Goal: Transaction & Acquisition: Download file/media

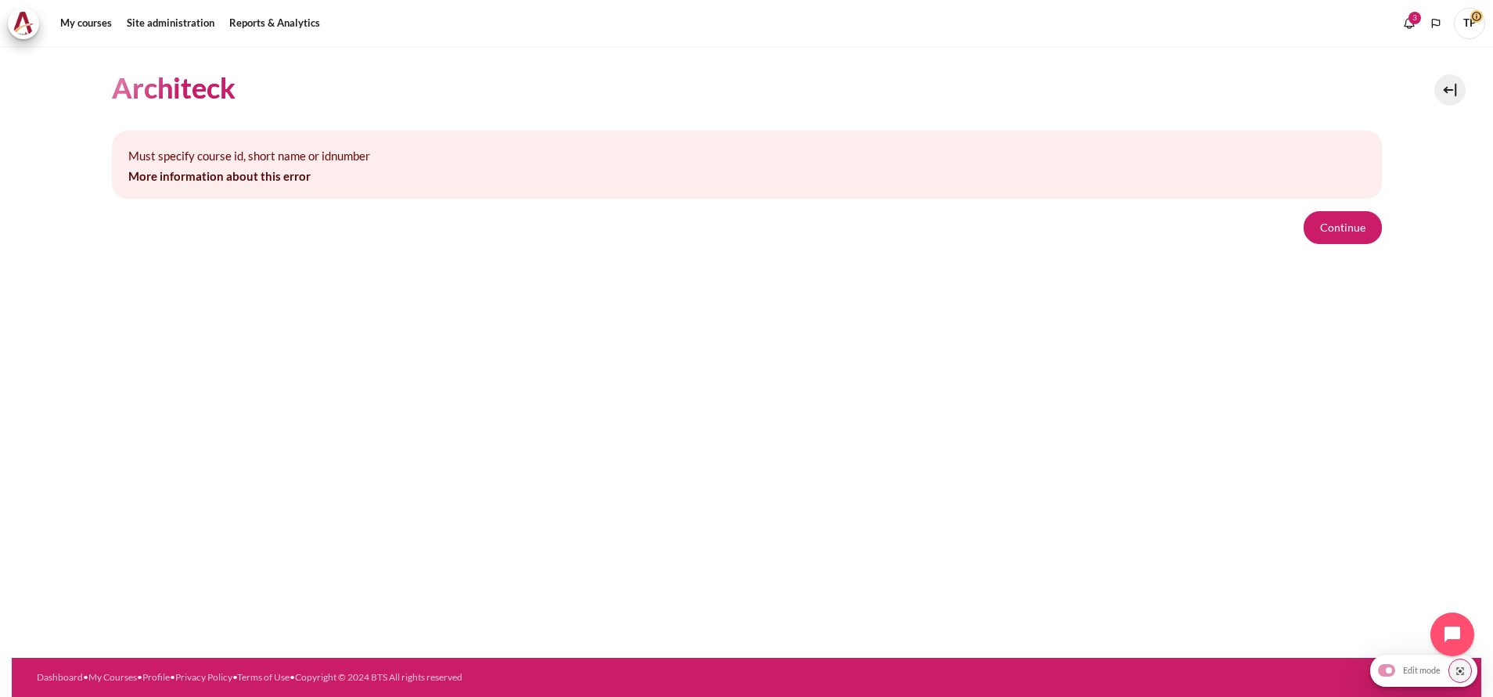
click at [1406, 236] on section "Architeck Must specify course id, short name or idnumber More information about…" at bounding box center [747, 156] width 1470 height 221
click at [1359, 223] on button "Continue" at bounding box center [1343, 227] width 78 height 33
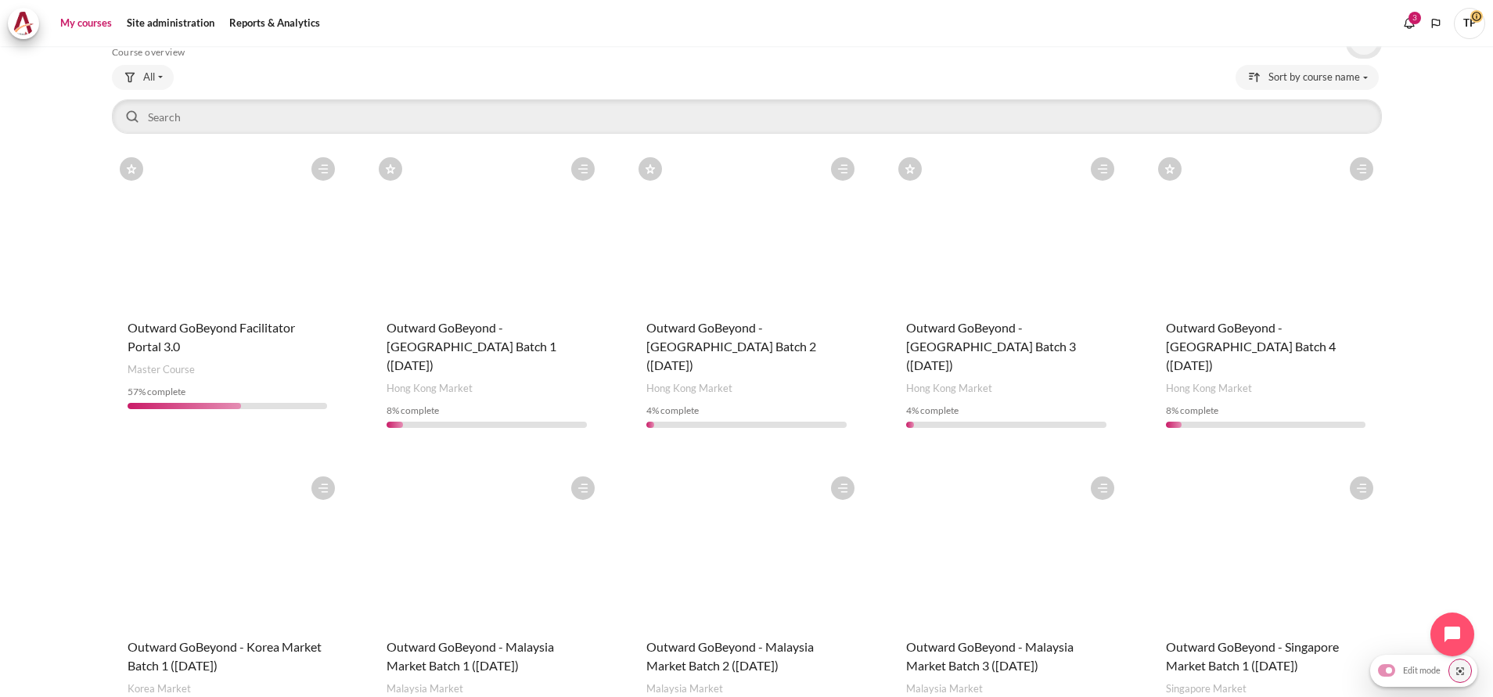
scroll to position [117, 0]
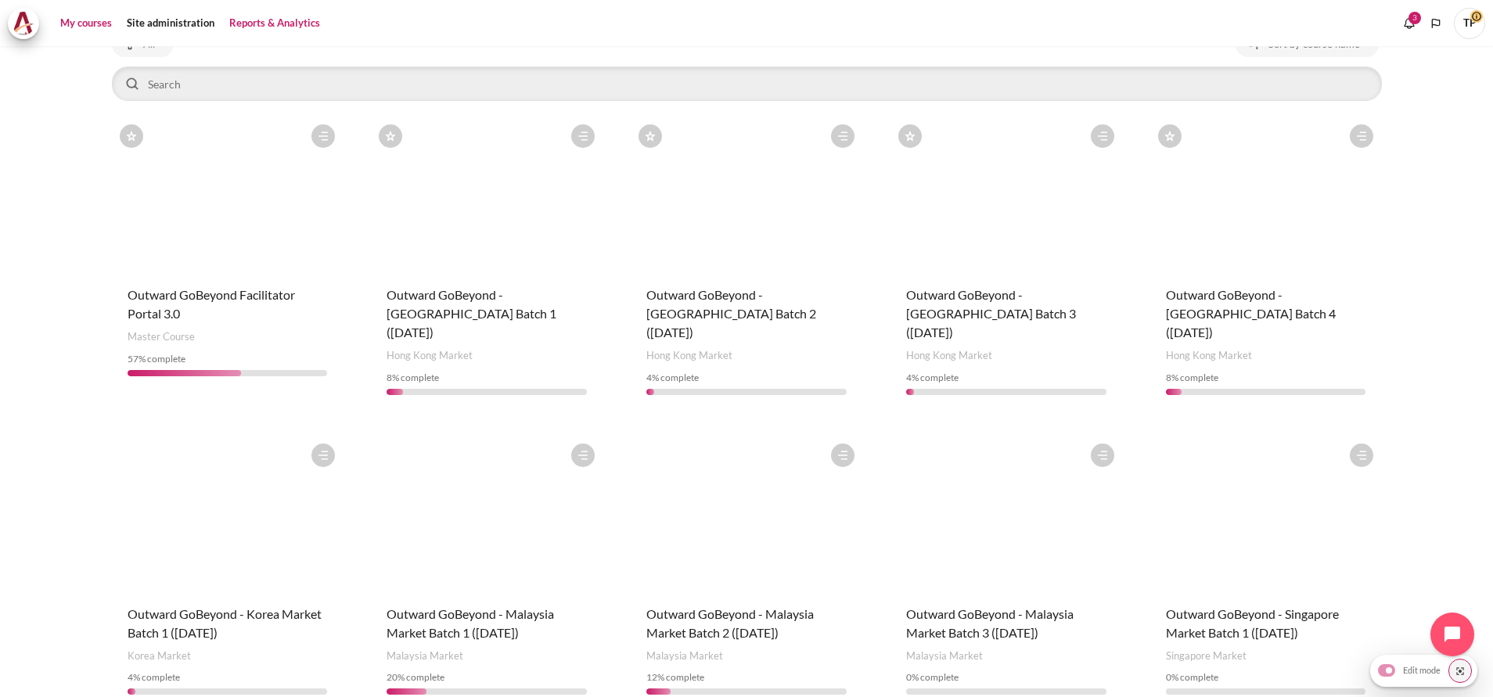
click at [275, 29] on link "Reports & Analytics" at bounding box center [275, 23] width 102 height 31
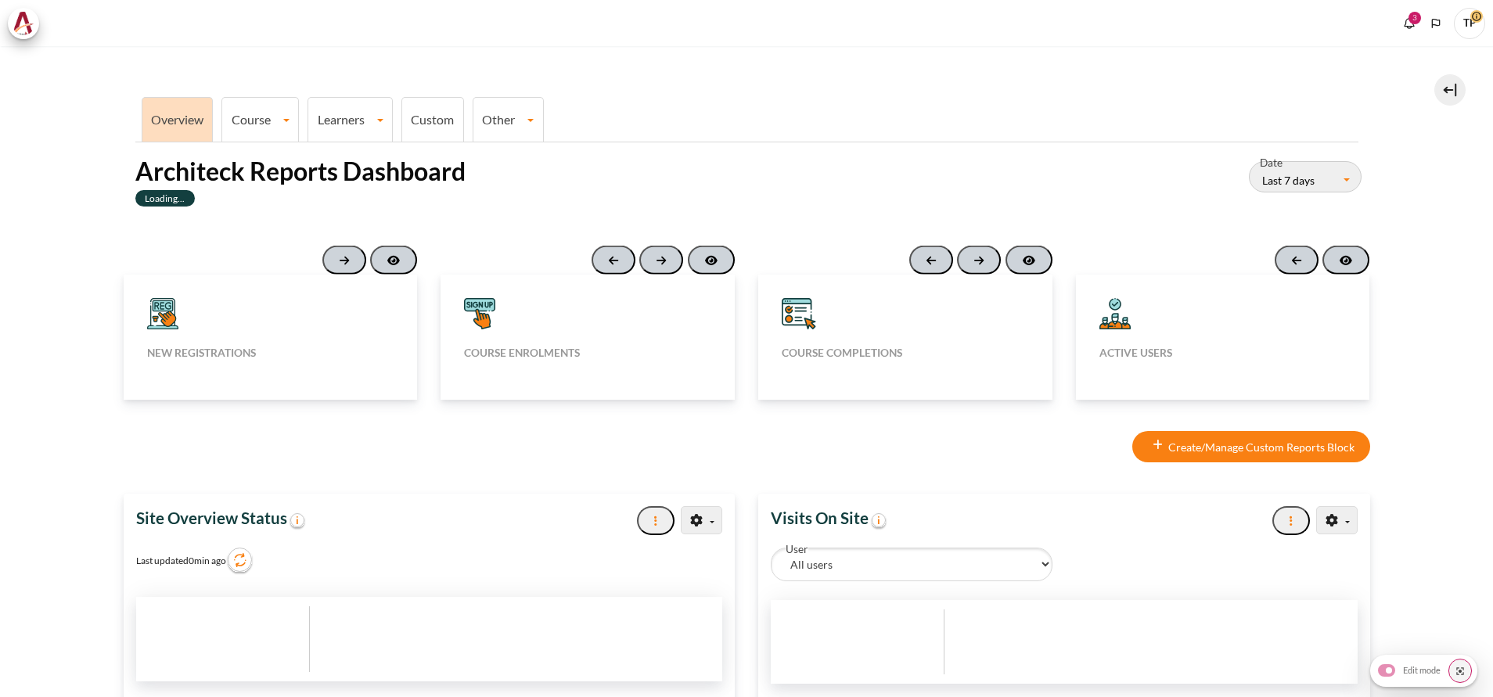
type input "[DATE]"
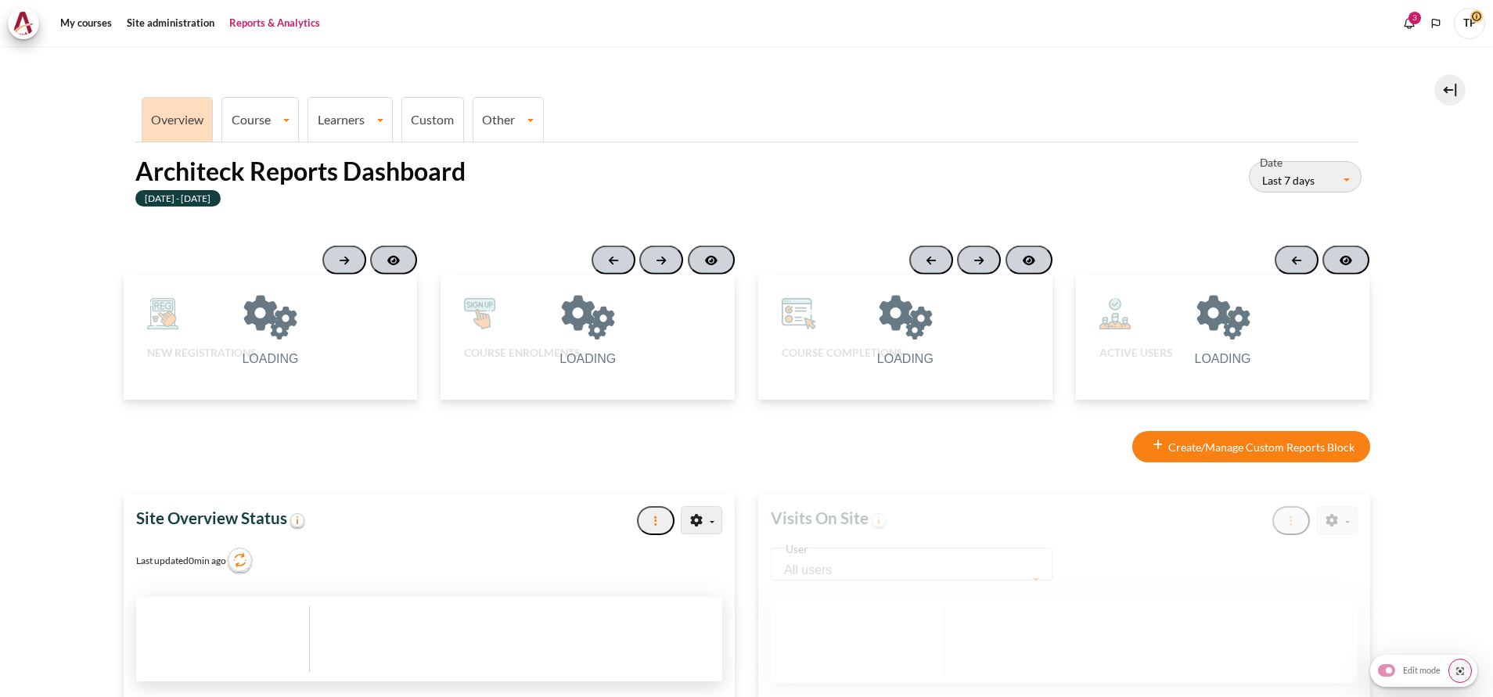
click at [340, 113] on link "Learners" at bounding box center [350, 119] width 84 height 15
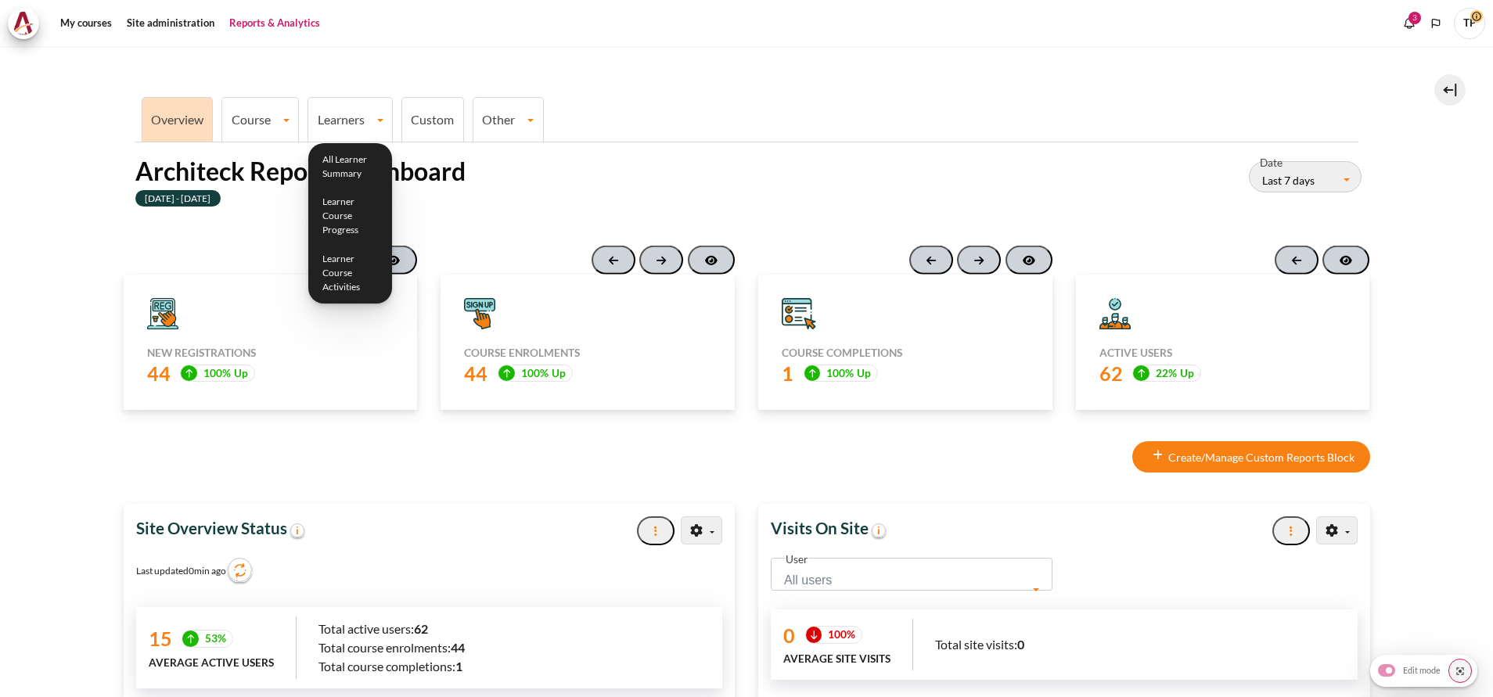
click at [0, 275] on html "Skip to main content Add a block" at bounding box center [746, 348] width 1493 height 697
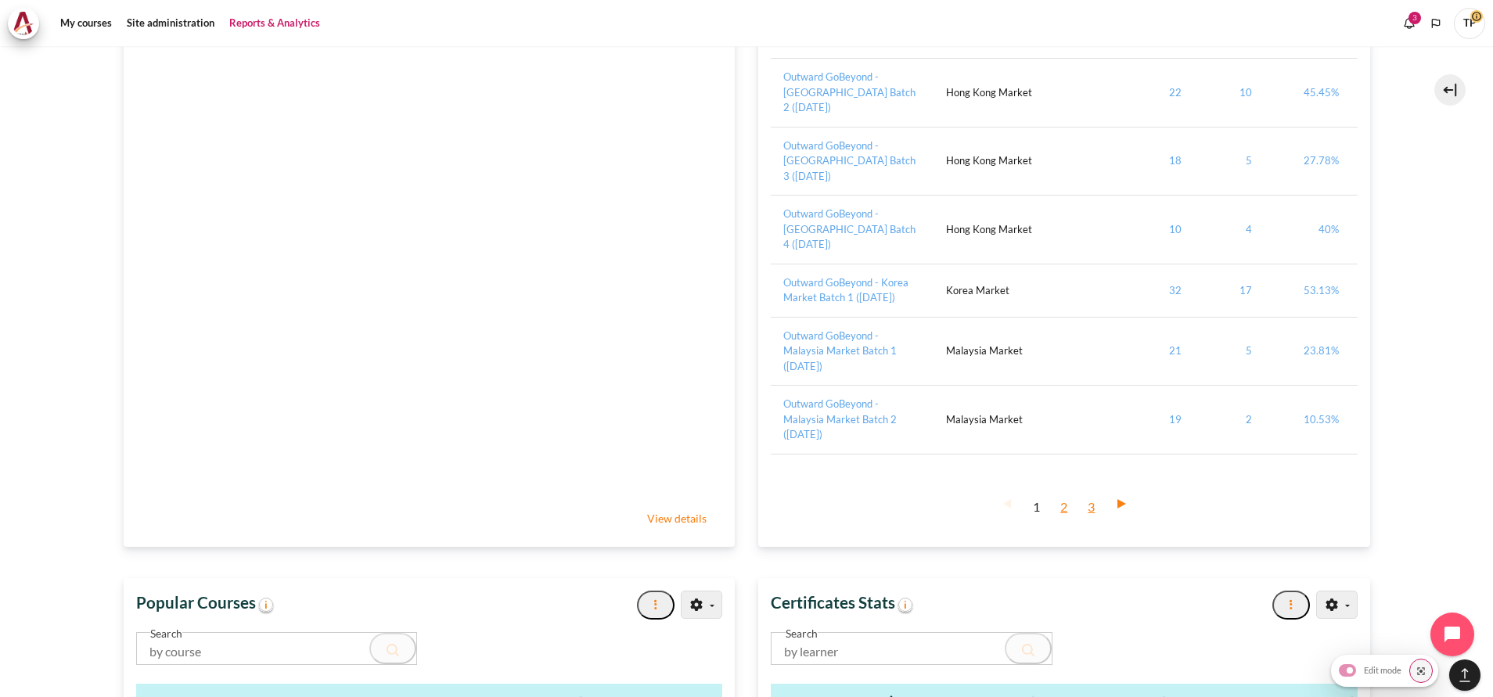
scroll to position [2700, 0]
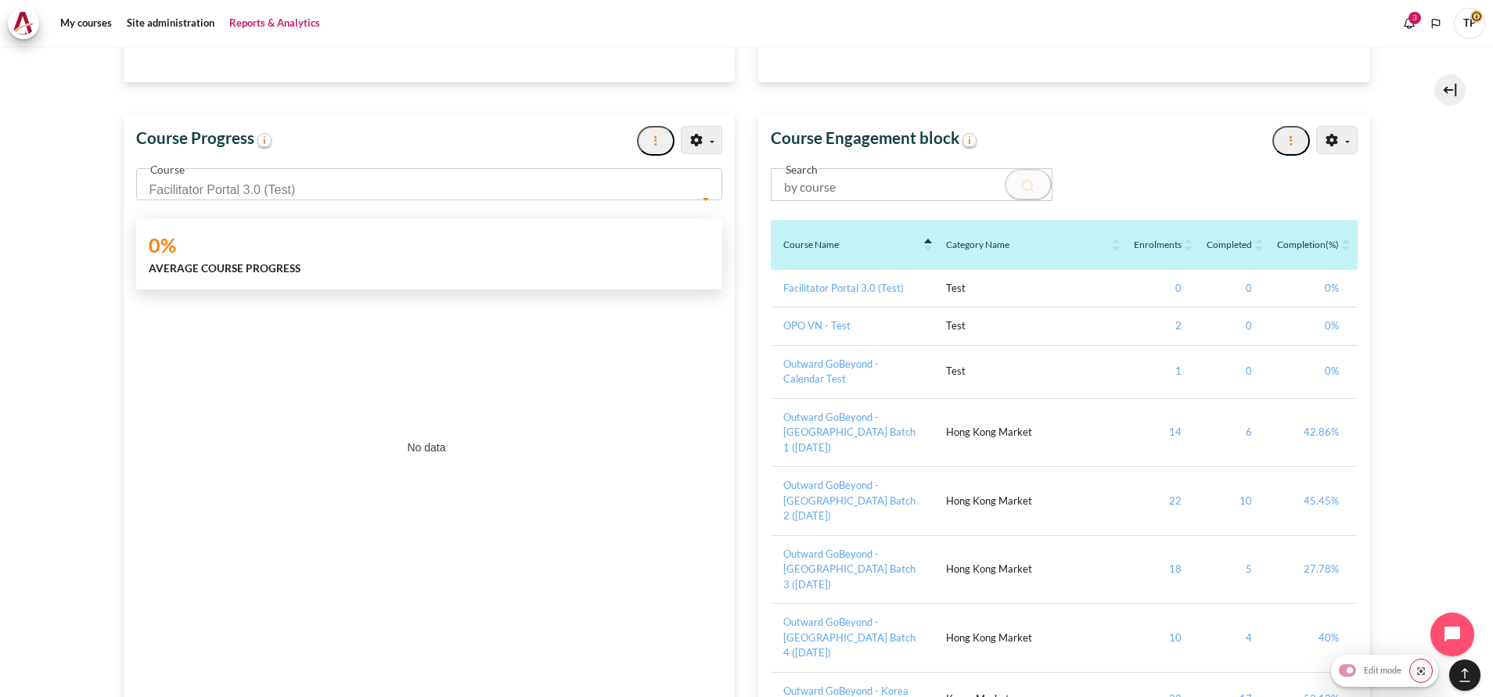
click at [385, 177] on span "Facilitator Portal 3.0 (Test)" at bounding box center [429, 184] width 587 height 32
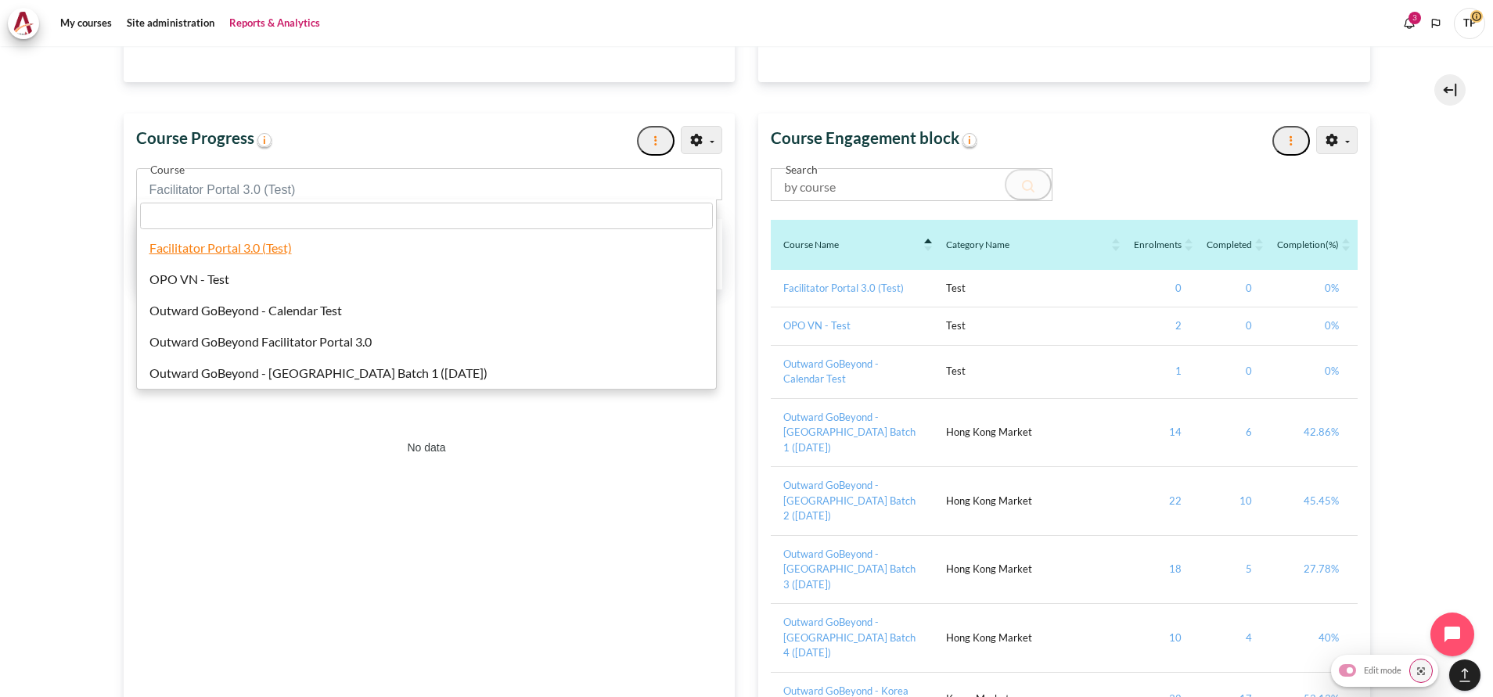
scroll to position [626, 0]
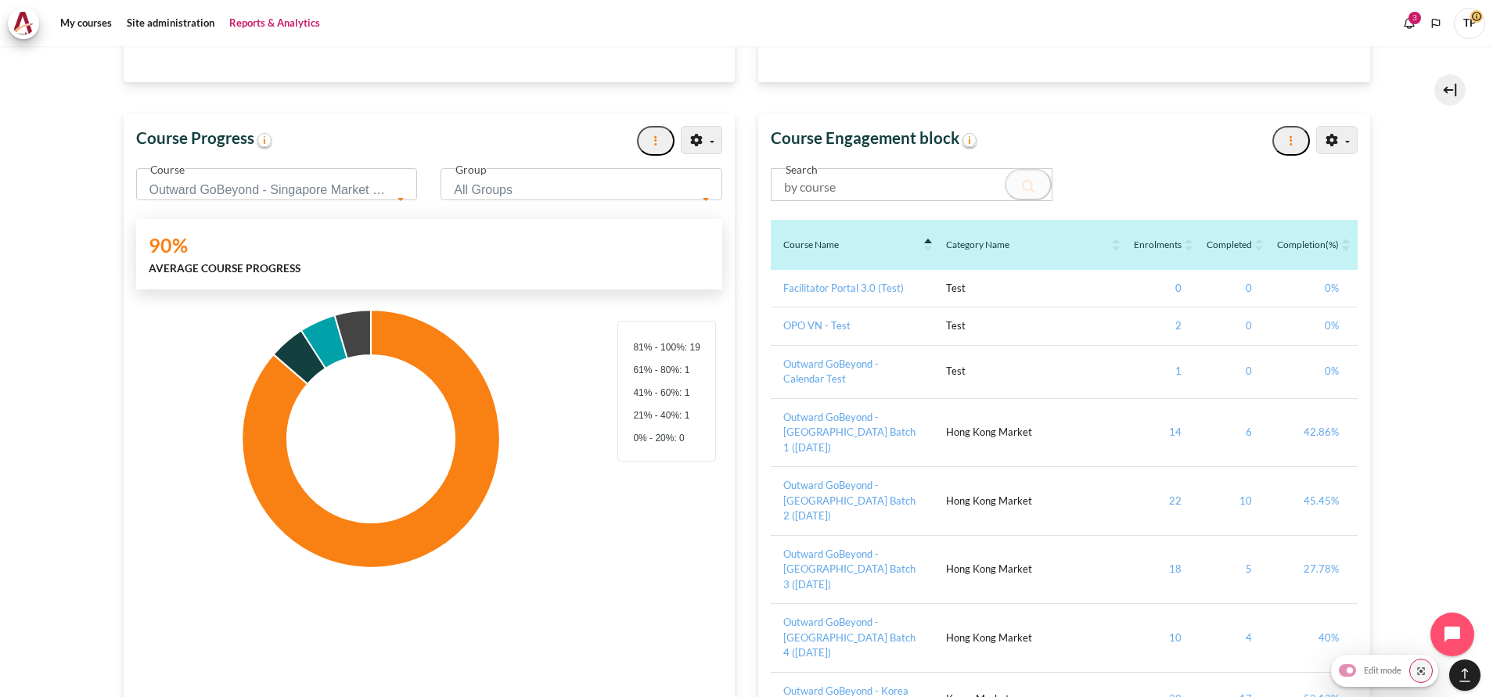
click at [176, 232] on label "90%" at bounding box center [171, 245] width 45 height 27
click at [272, 165] on div "Course Progress Export to PDF" at bounding box center [430, 140] width 612 height 54
click at [265, 174] on span "Outward GoBeyond - Singapore Market Batch 1 ([DATE])" at bounding box center [277, 184] width 282 height 32
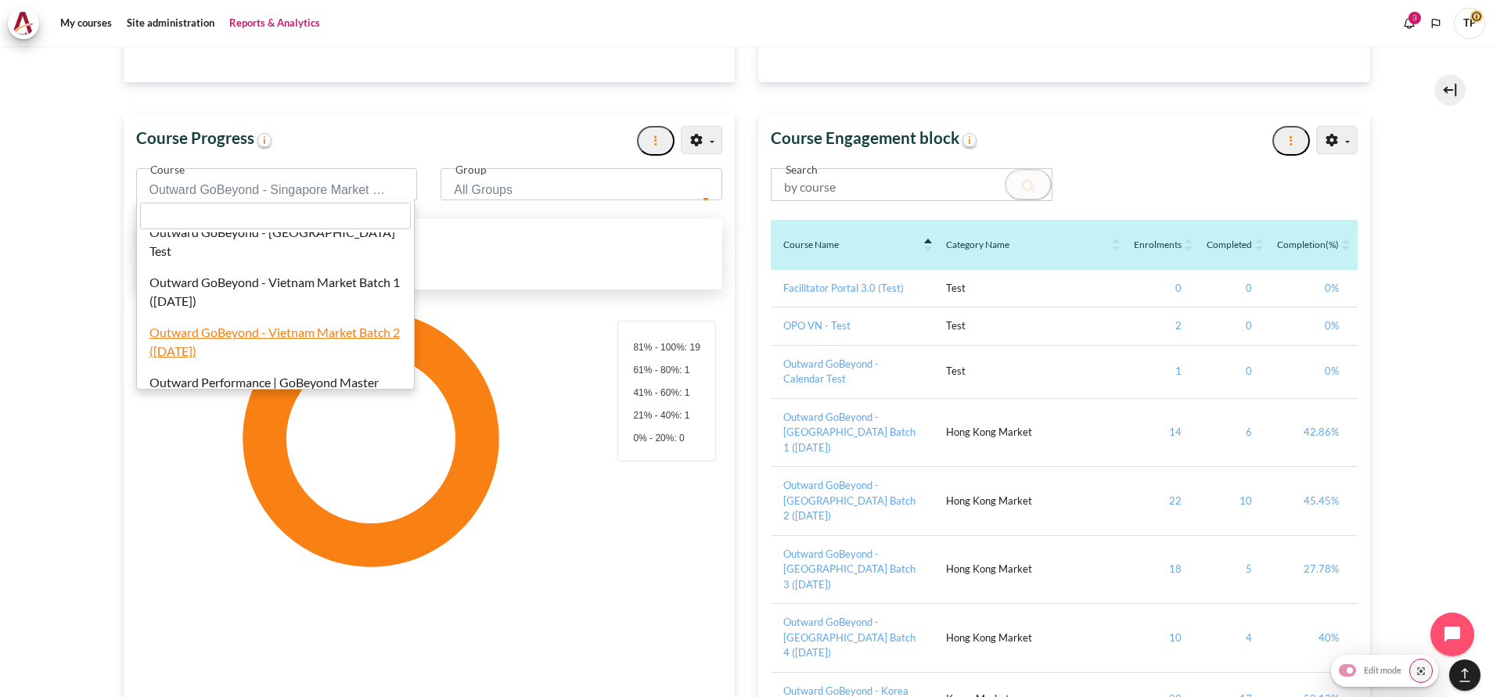
select select "828"
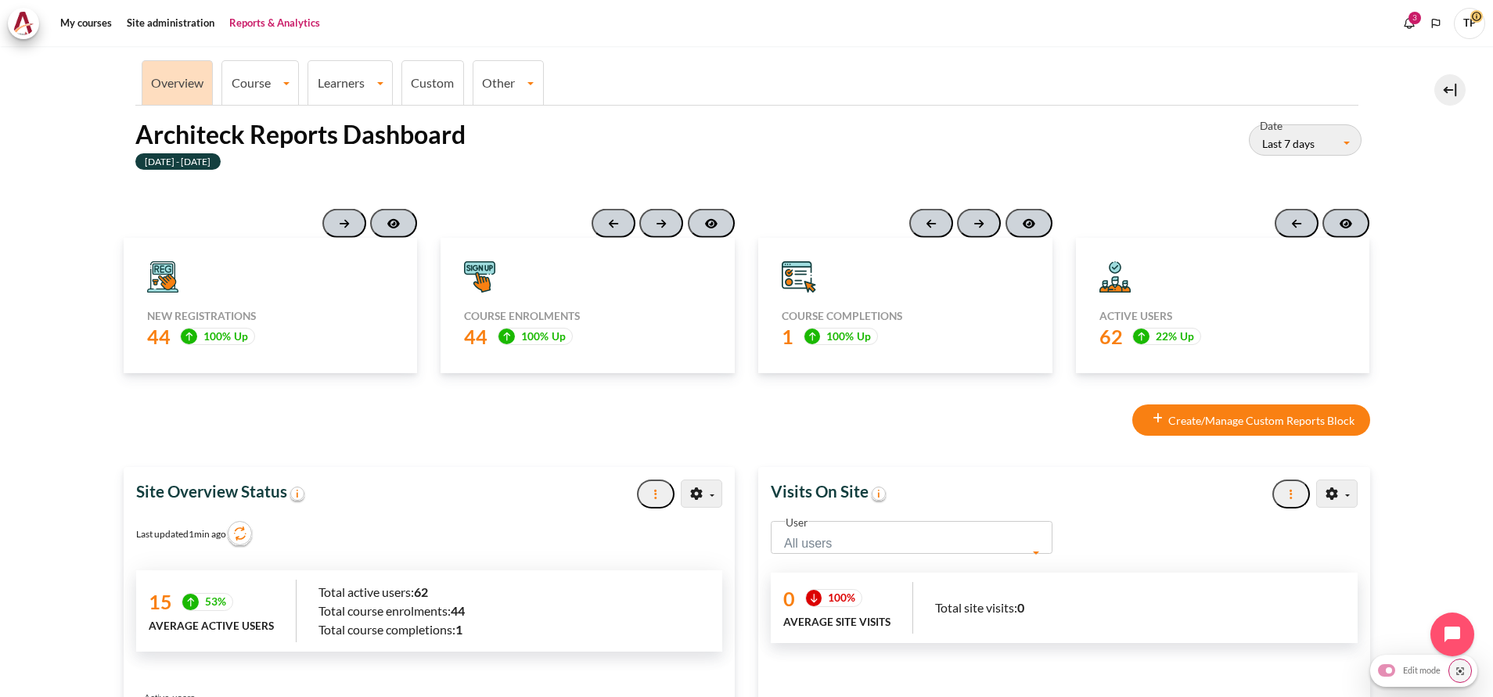
scroll to position [0, 0]
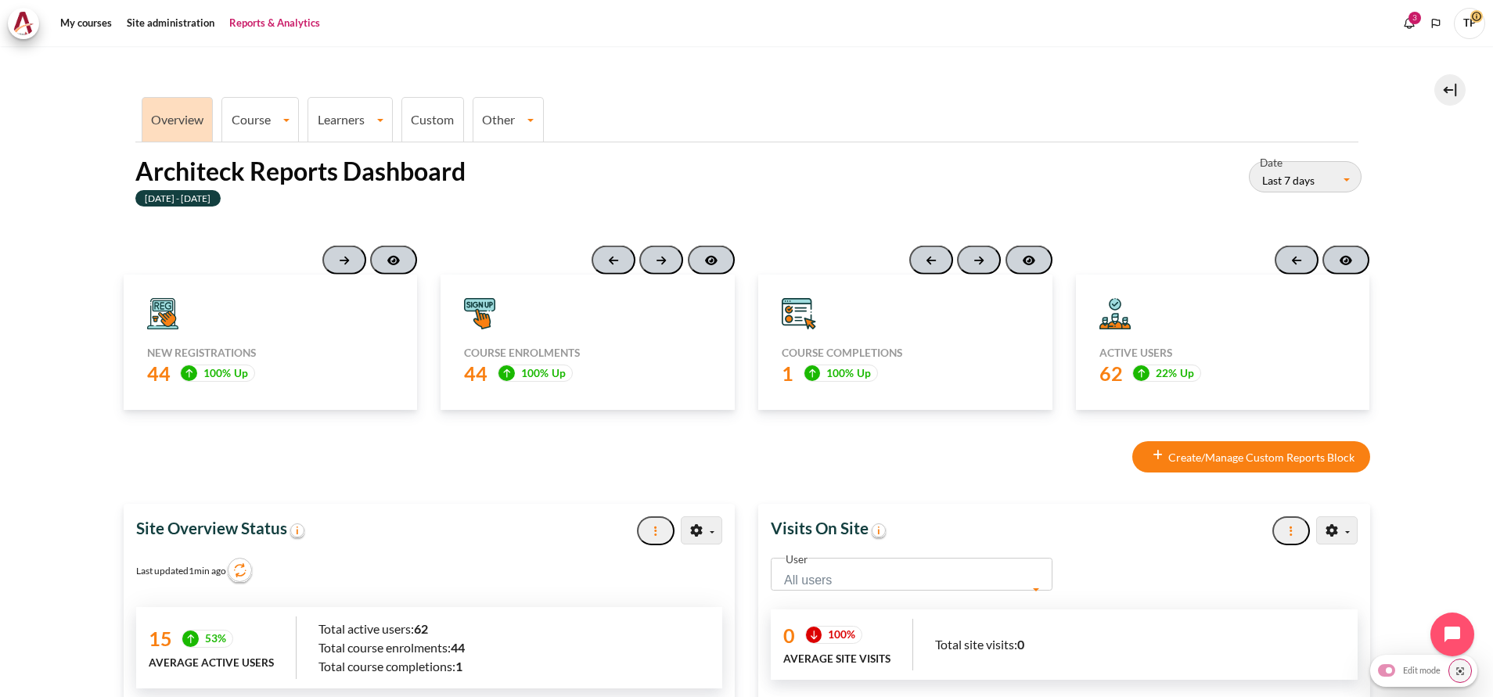
click at [292, 104] on li "Course All Courses Summary Course Activities Summary Course Activity Completion…" at bounding box center [259, 119] width 77 height 45
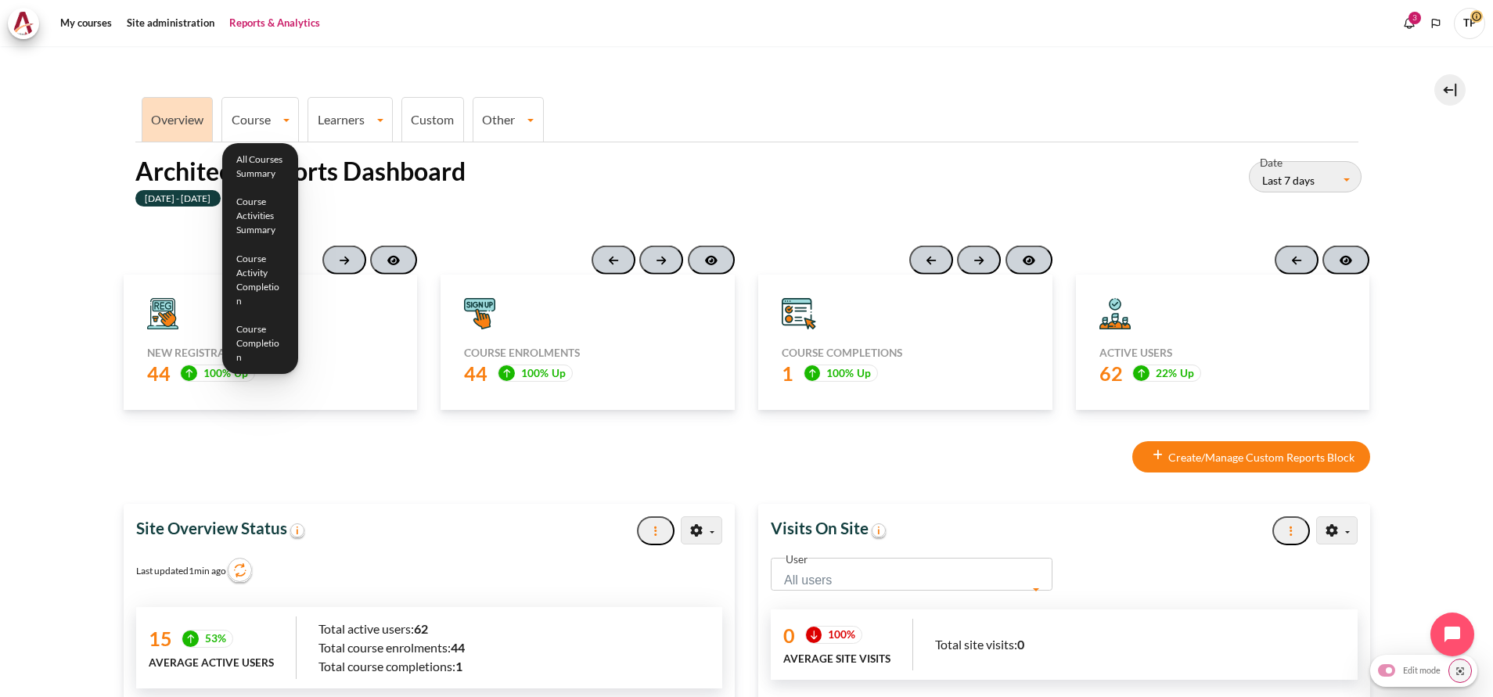
click at [308, 119] on ul "Overview Course All Courses Summary Course Activities Summary Course Activity C…" at bounding box center [746, 118] width 1223 height 49
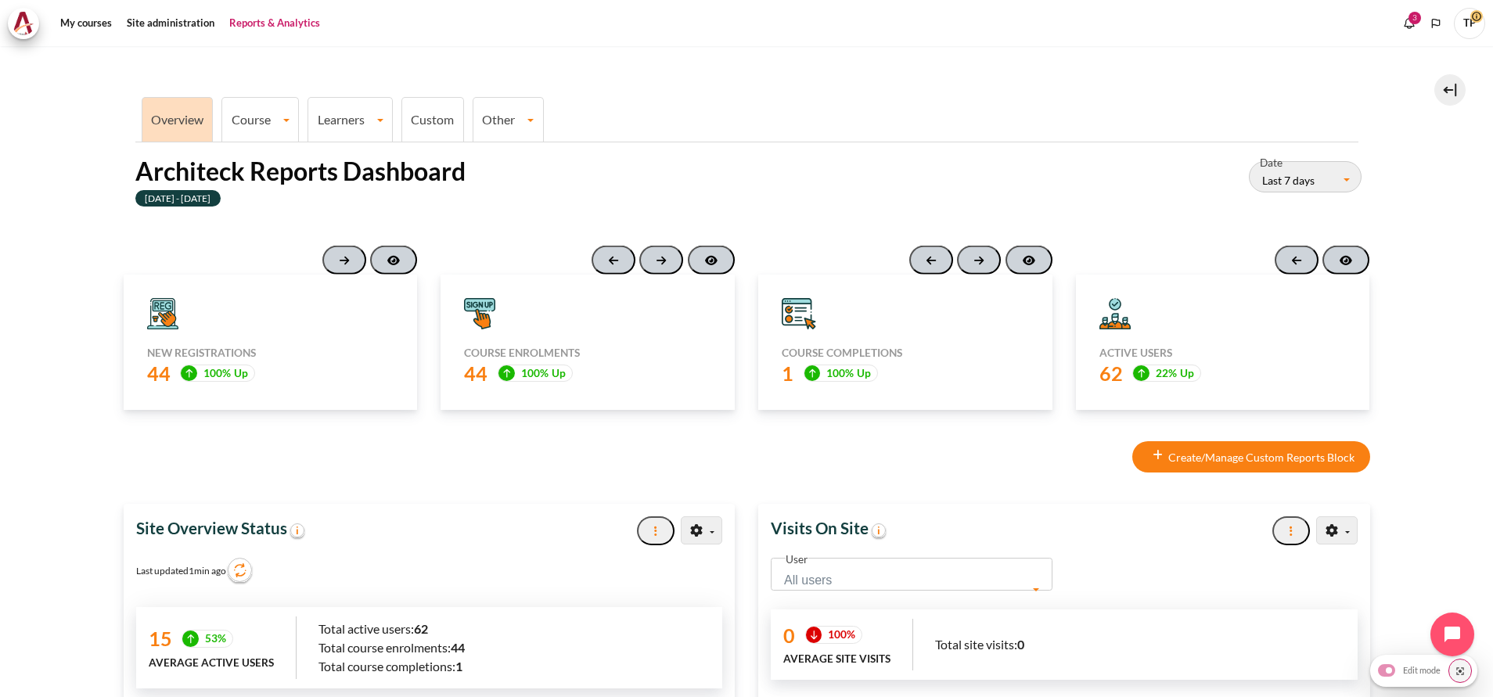
click at [341, 113] on link "Learners" at bounding box center [350, 119] width 84 height 15
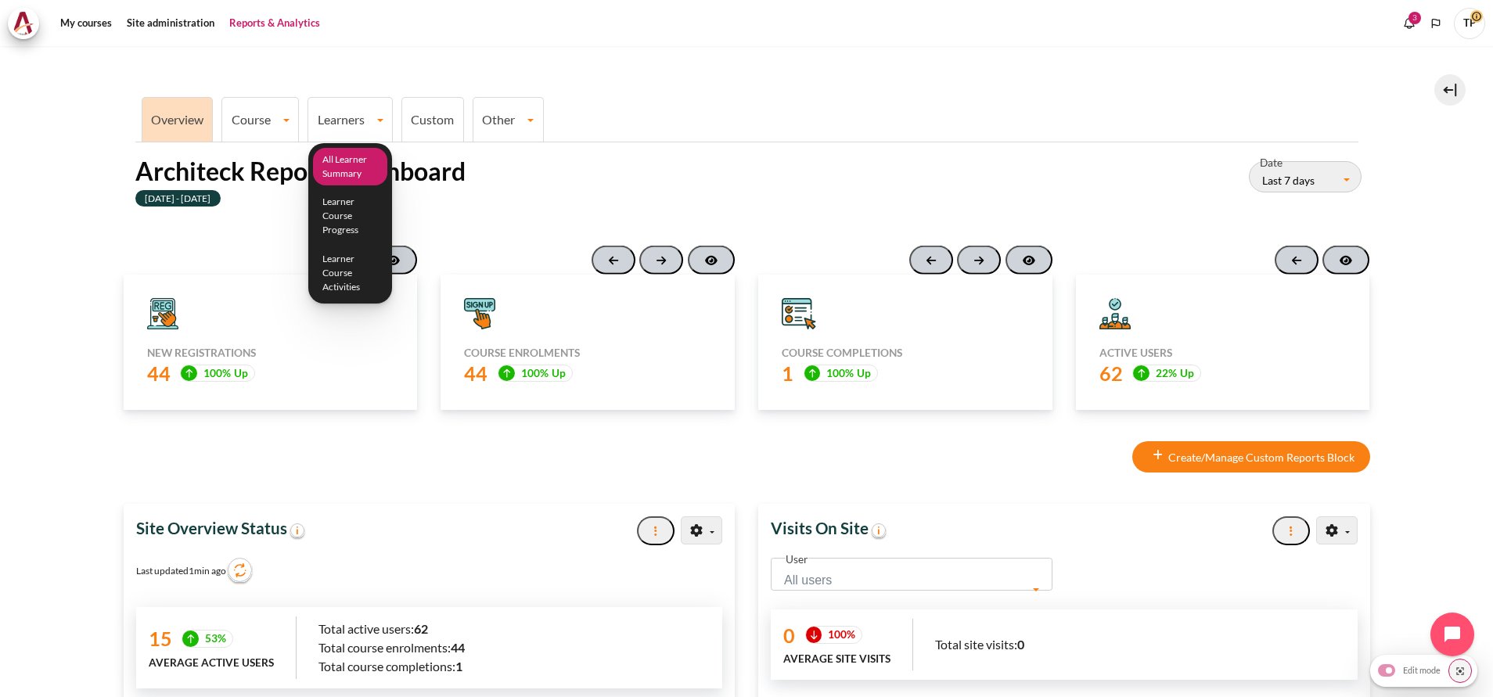
click at [340, 165] on link "All Learner Summary" at bounding box center [350, 167] width 75 height 38
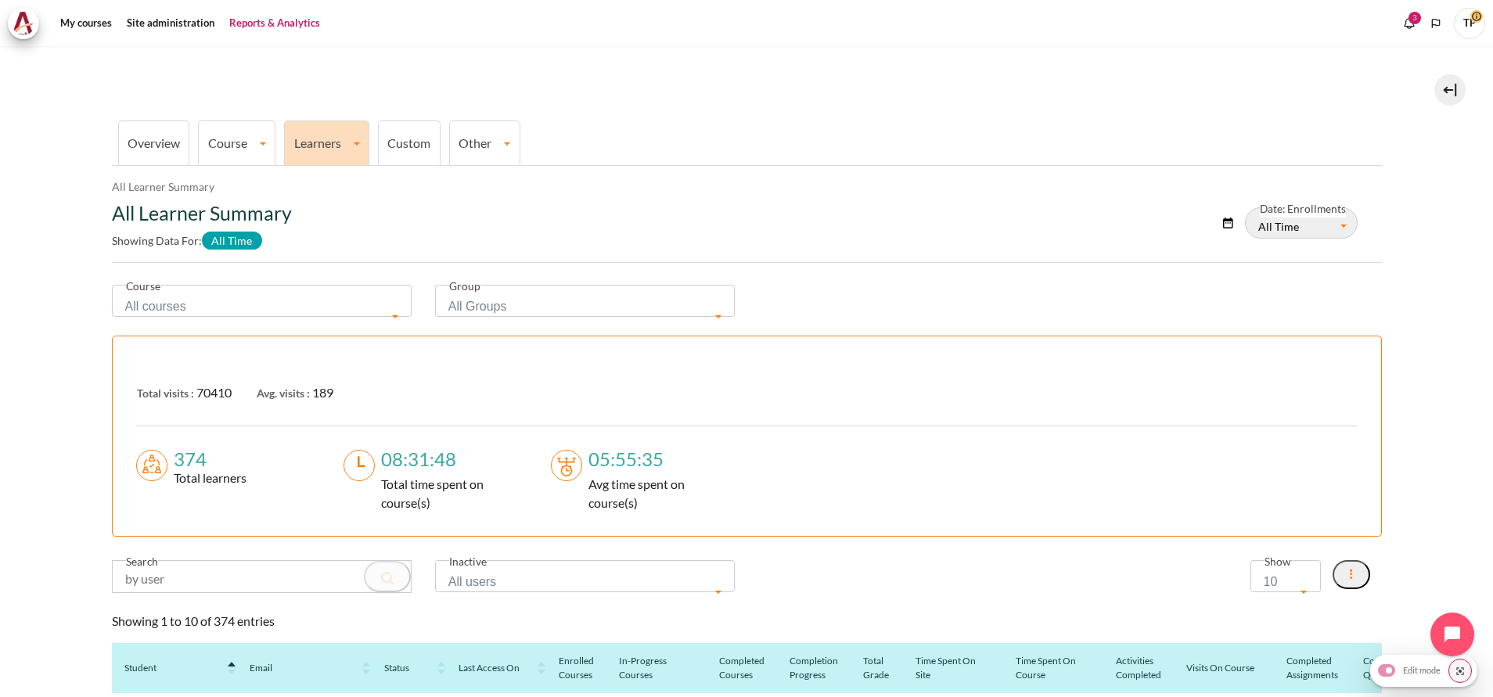
click at [259, 305] on span "All courses" at bounding box center [256, 307] width 263 height 22
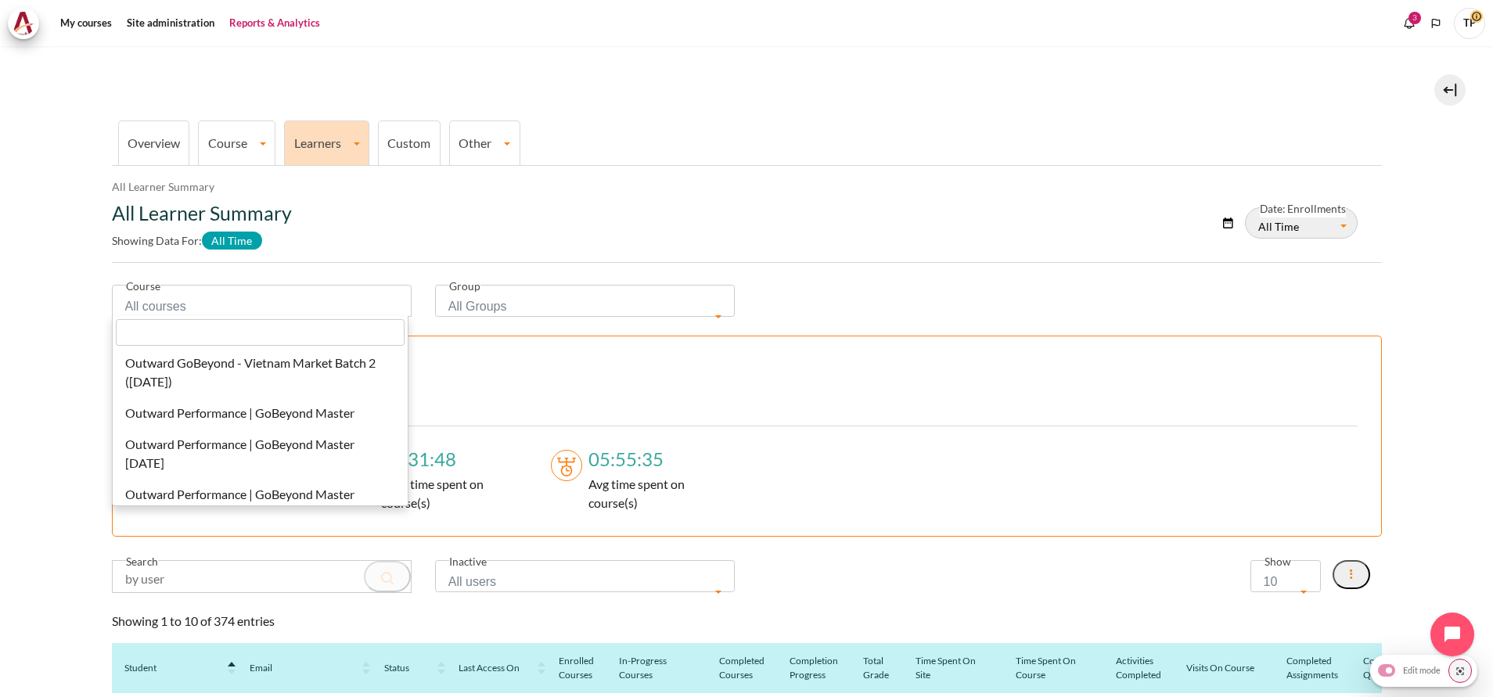
scroll to position [704, 0]
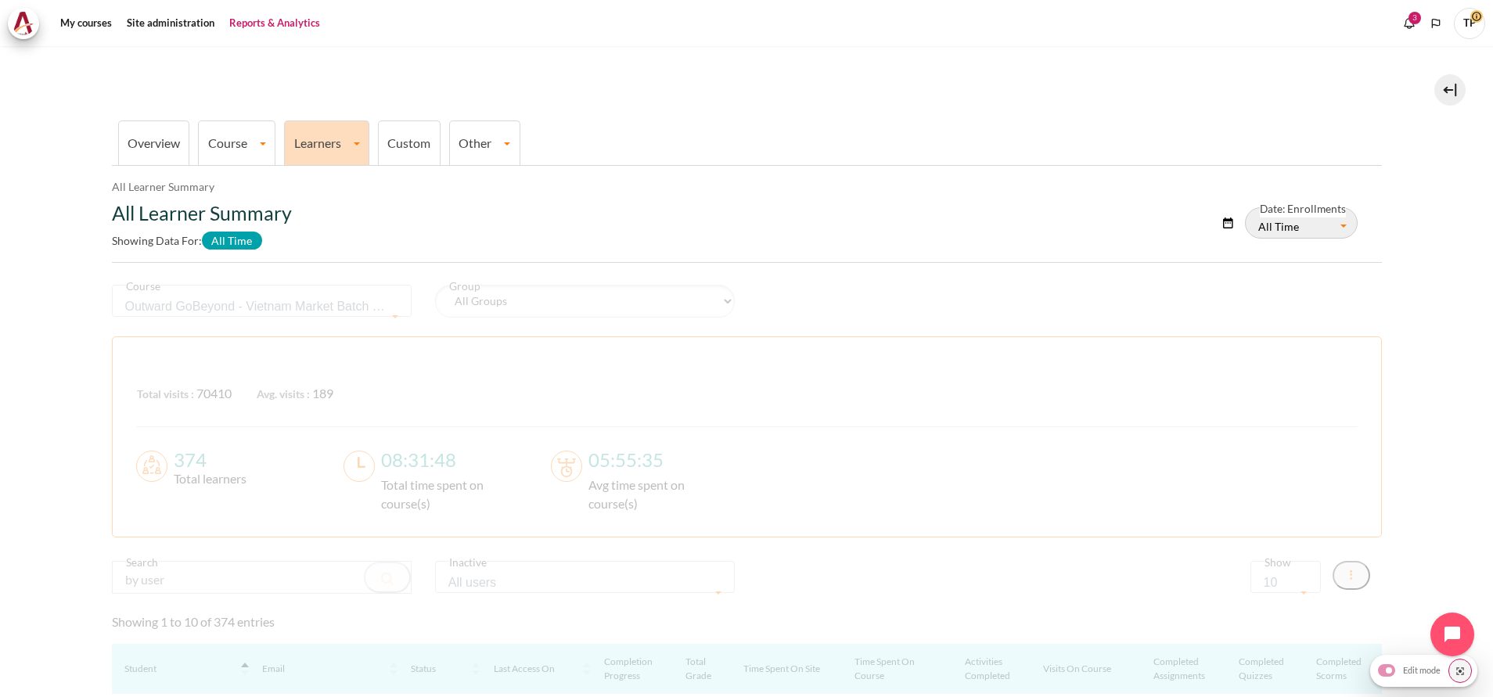
select select "828"
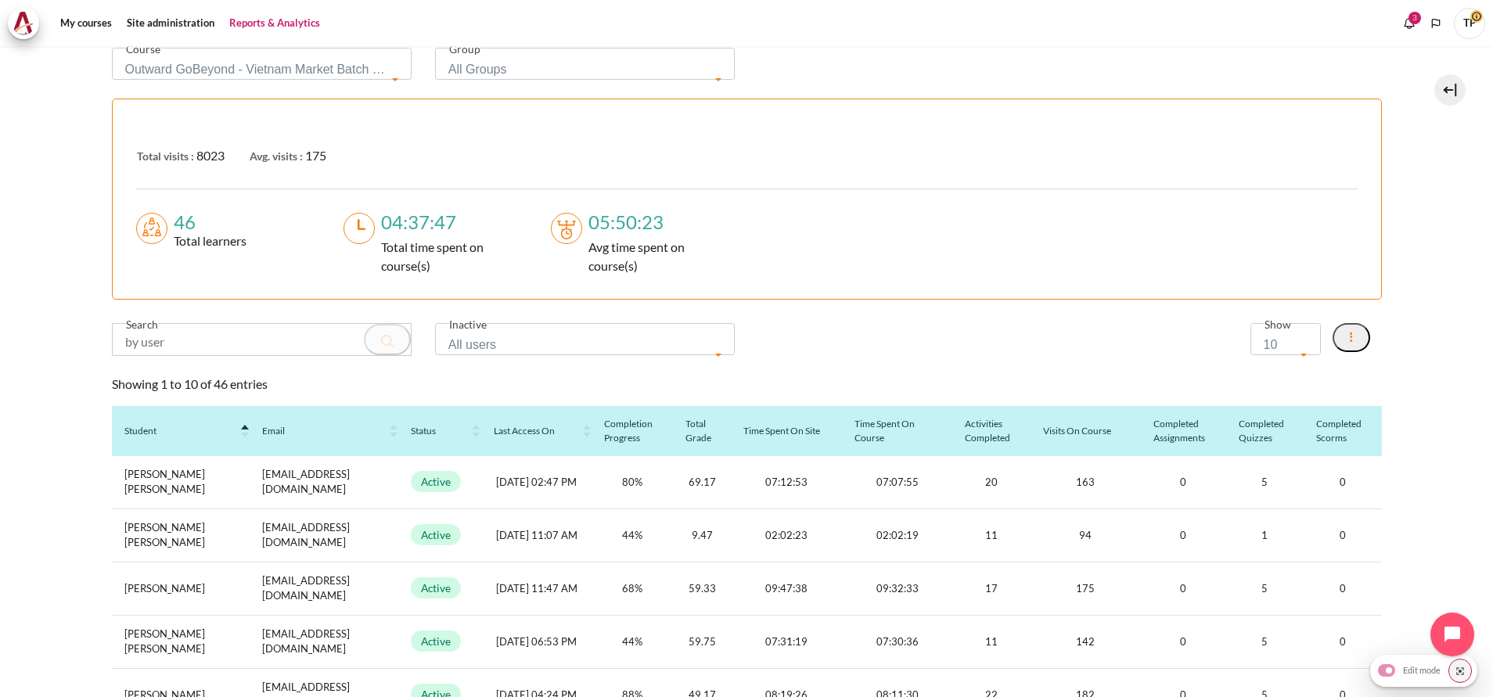
scroll to position [0, 0]
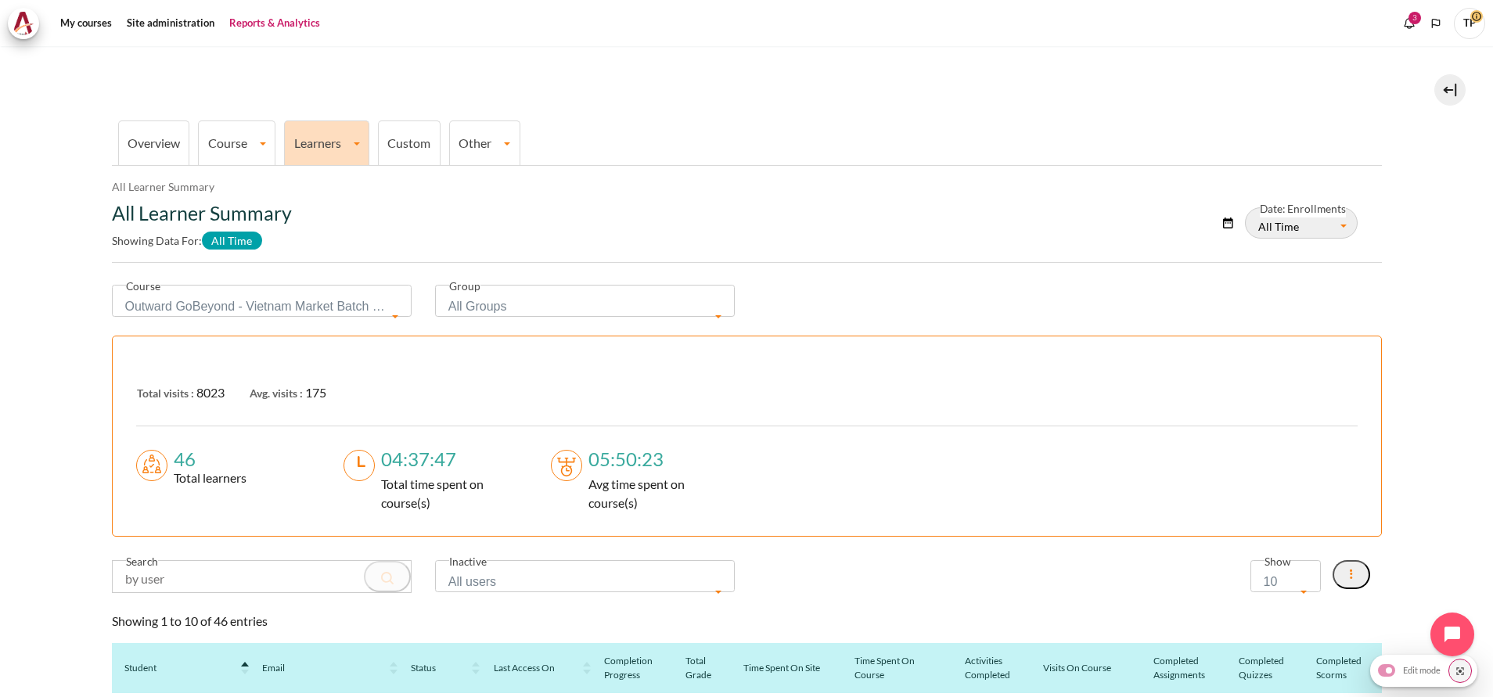
click at [1265, 592] on span "10" at bounding box center [1280, 582] width 33 height 22
select select "100"
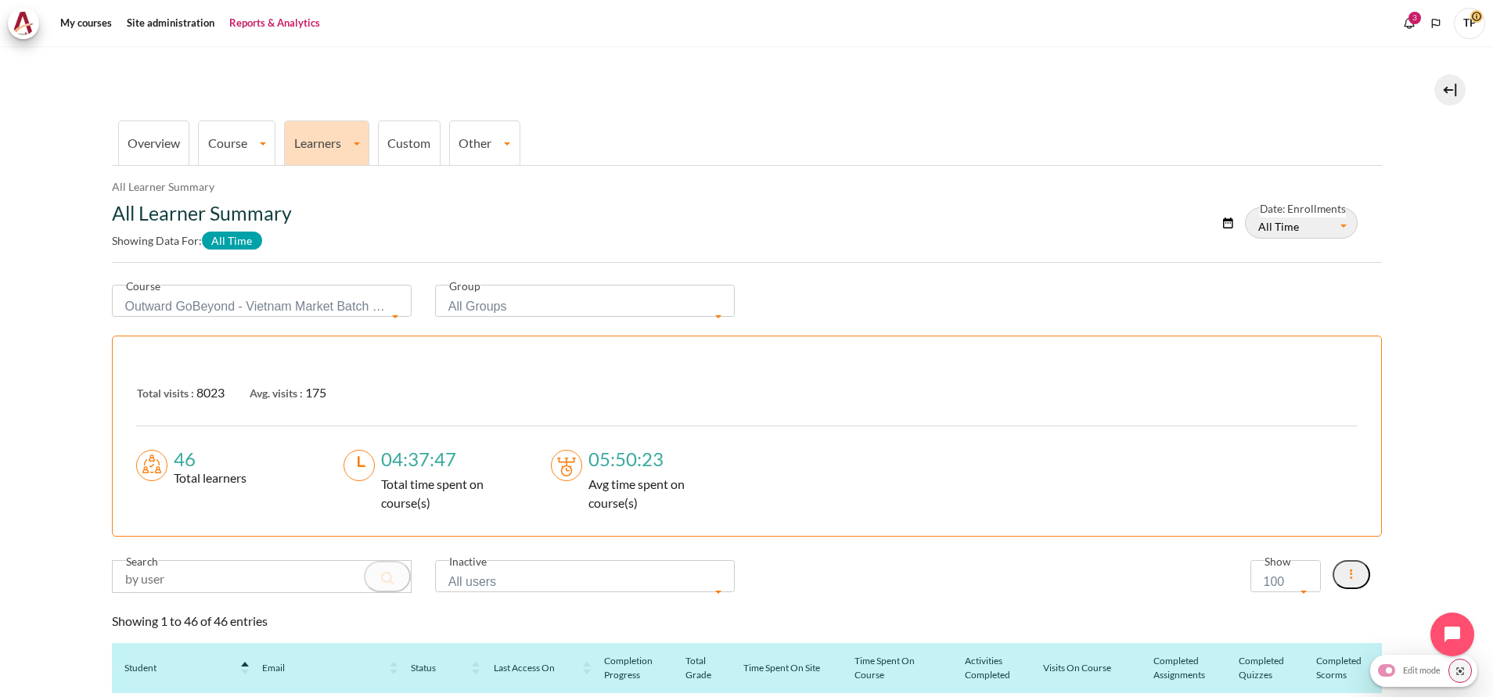
click at [1346, 575] on button "Content" at bounding box center [1352, 574] width 38 height 29
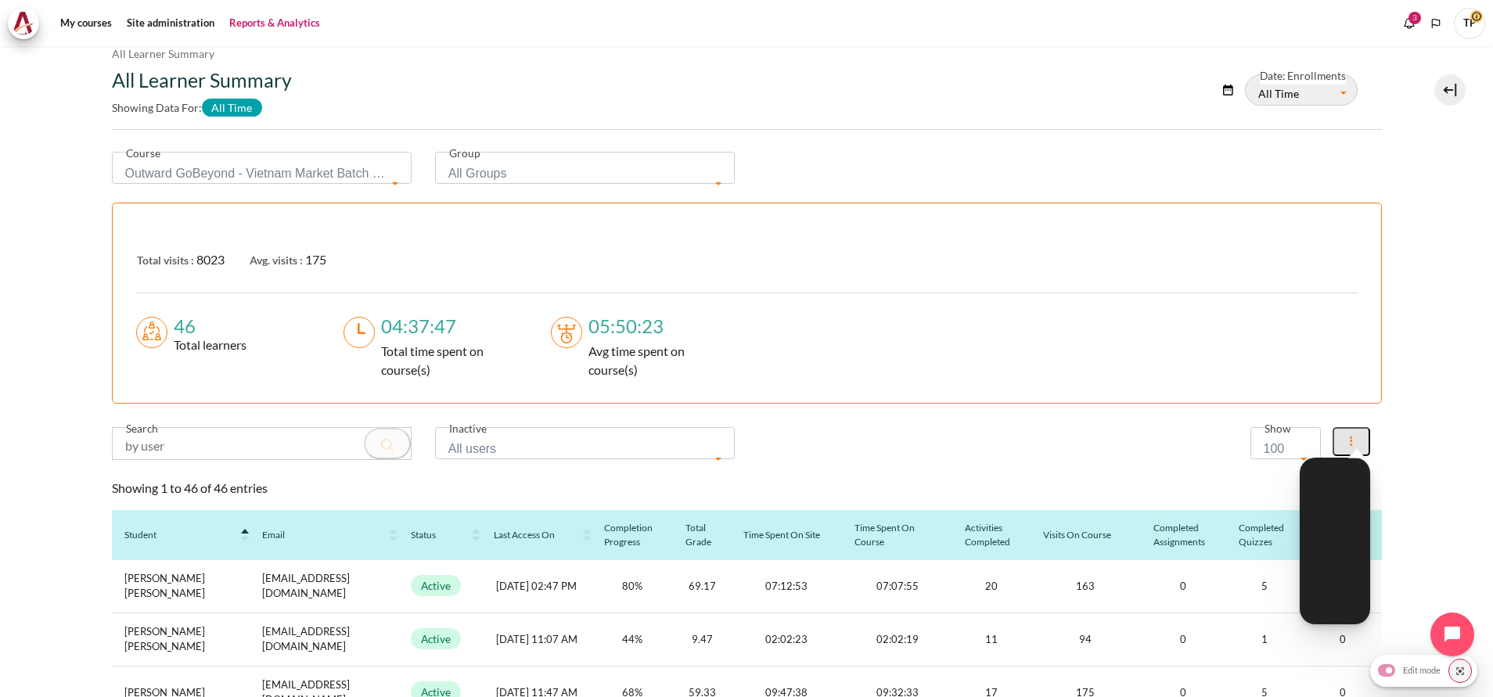
scroll to position [352, 0]
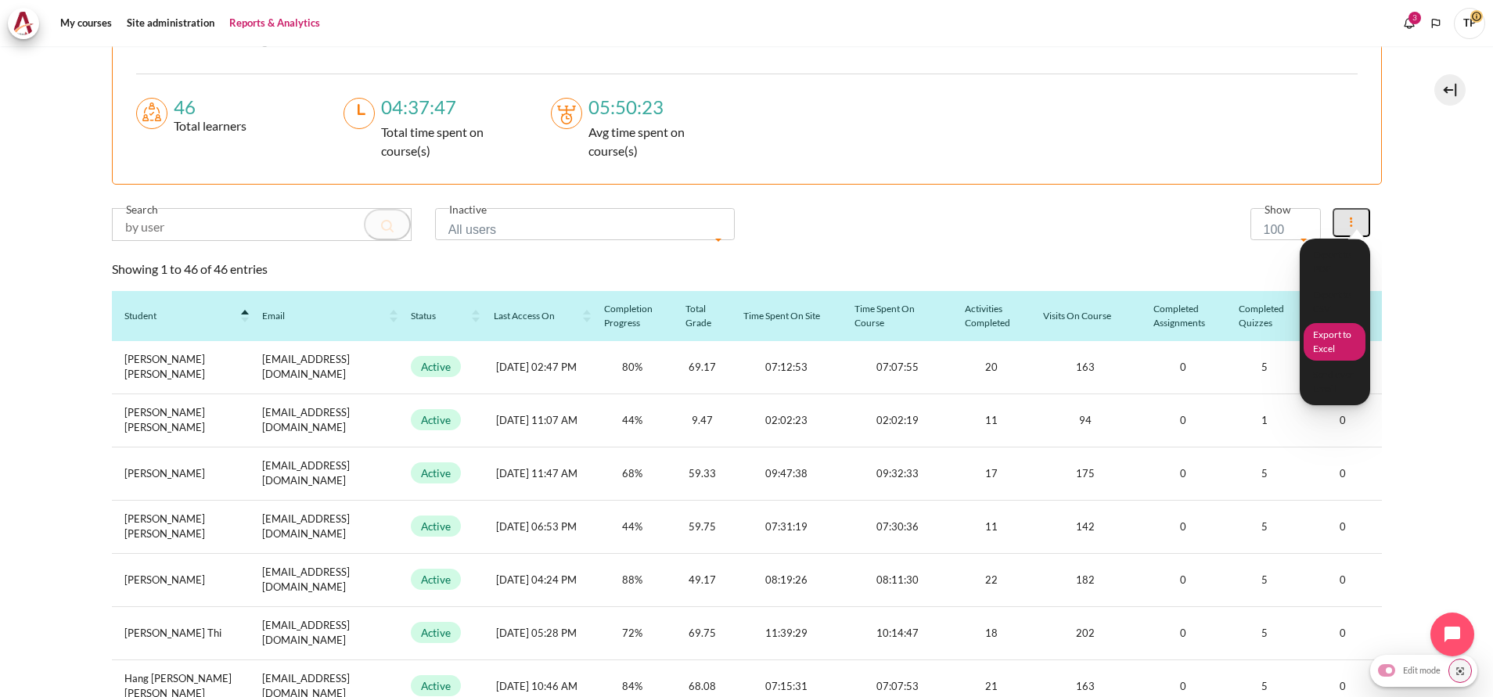
click at [1309, 350] on button "Export to Excel" at bounding box center [1335, 342] width 62 height 38
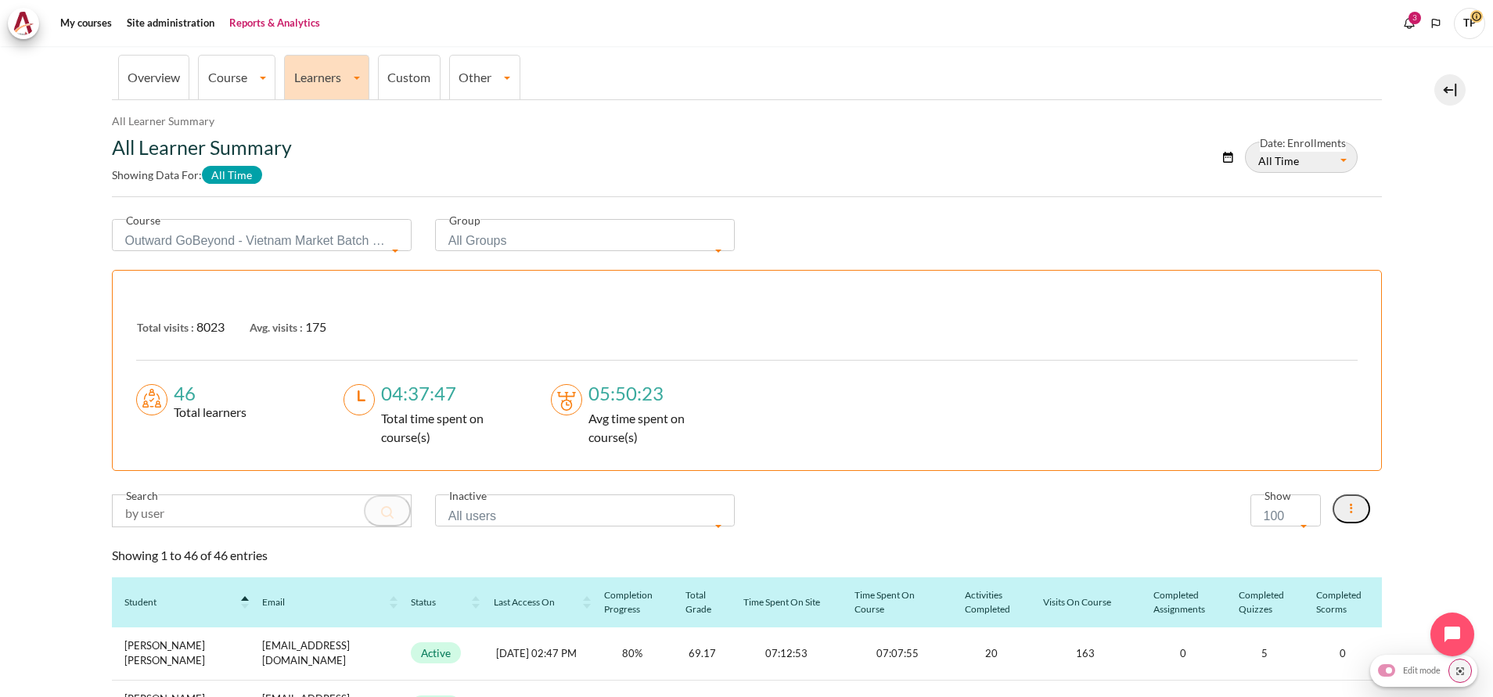
scroll to position [0, 0]
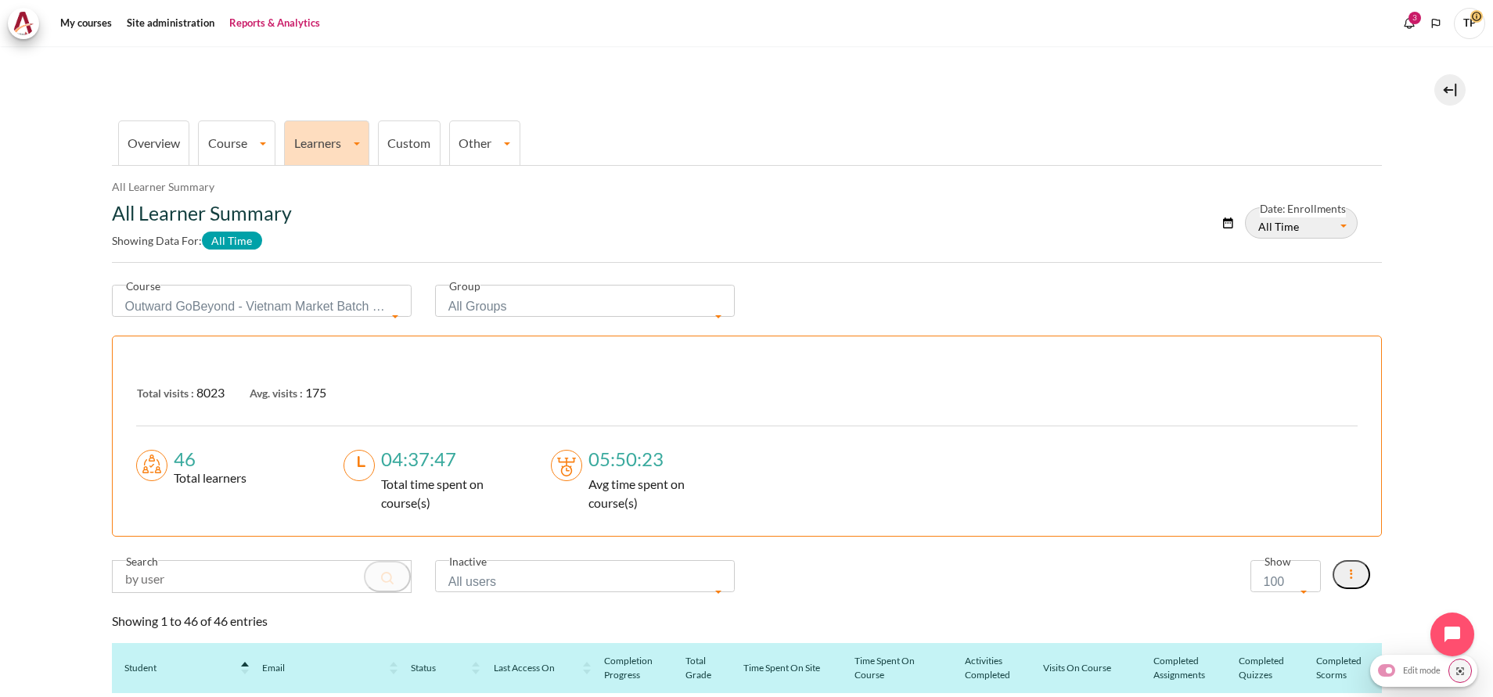
click at [189, 298] on span "Outward GoBeyond - Vietnam Market Batch 2 ([DATE])" at bounding box center [256, 307] width 263 height 22
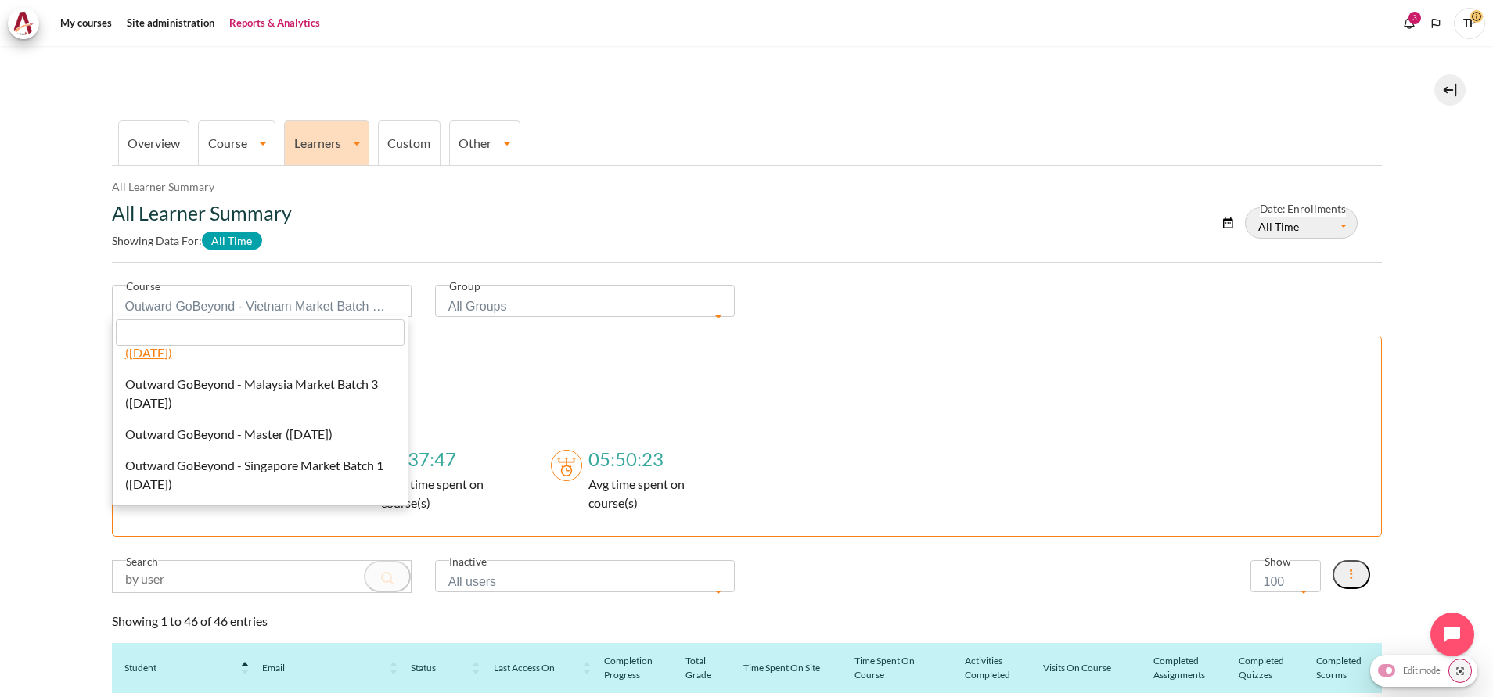
scroll to position [517, 0]
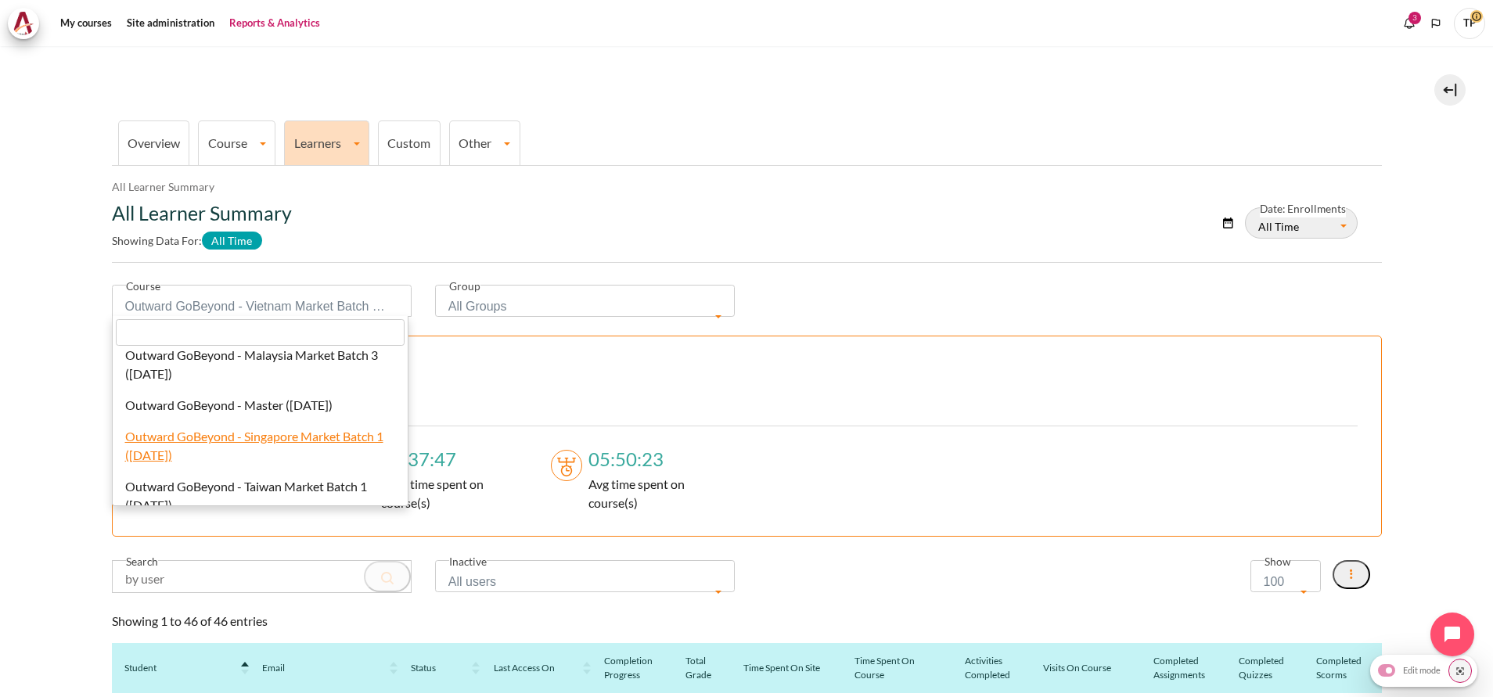
select select "827"
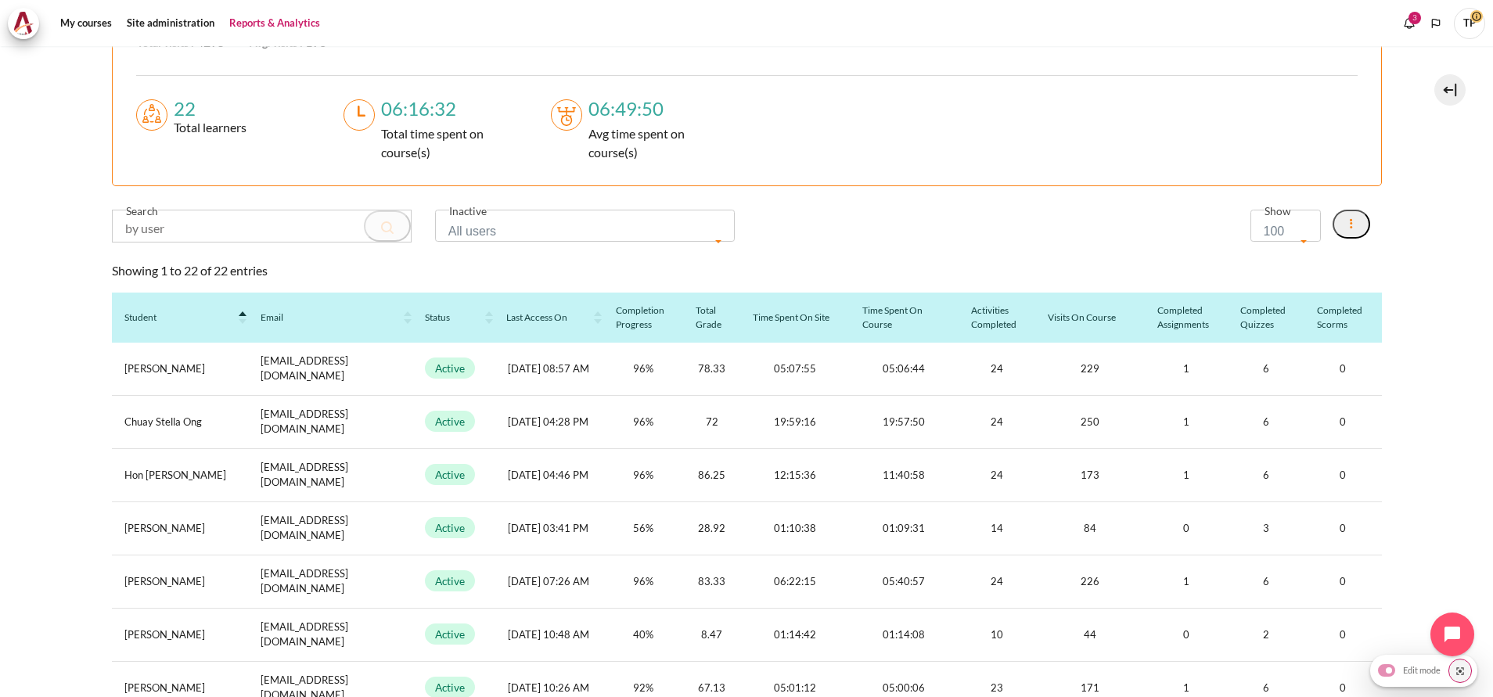
scroll to position [235, 0]
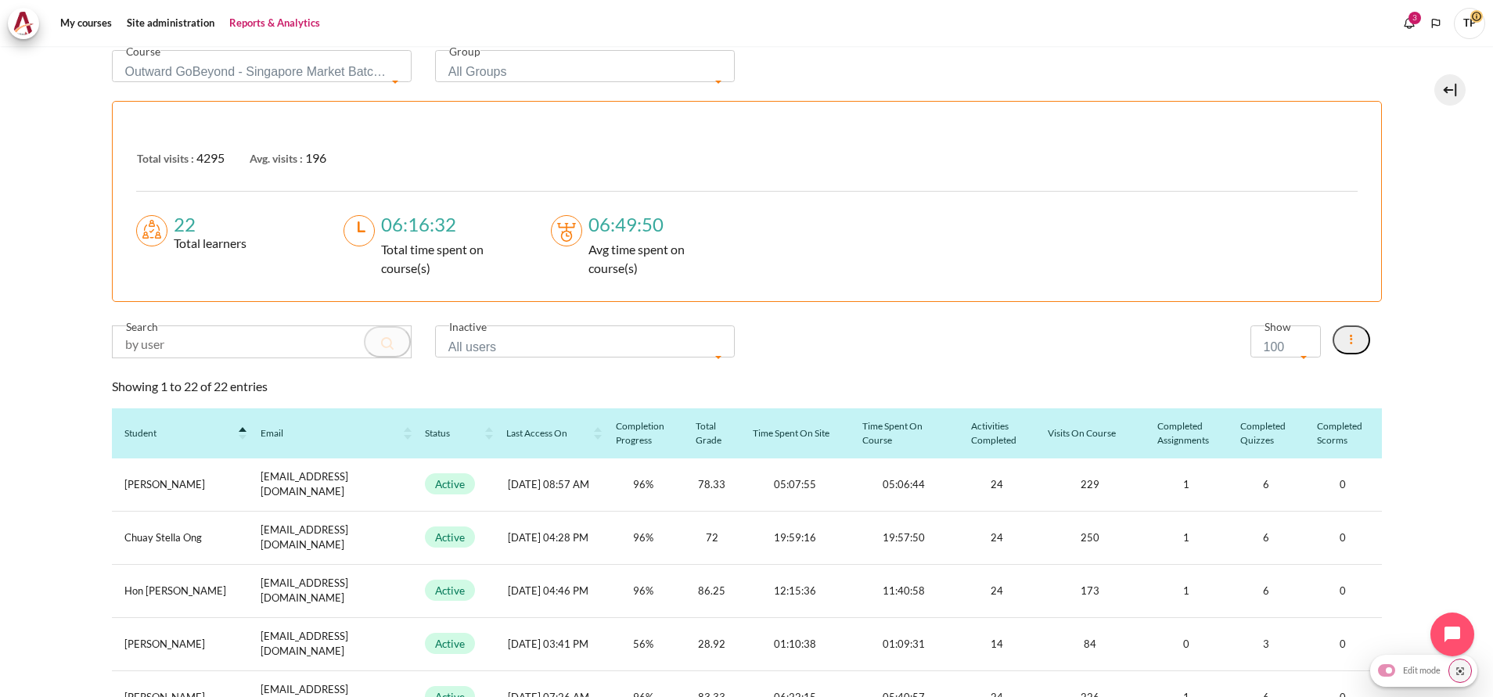
click at [1344, 335] on button "Content" at bounding box center [1352, 340] width 38 height 29
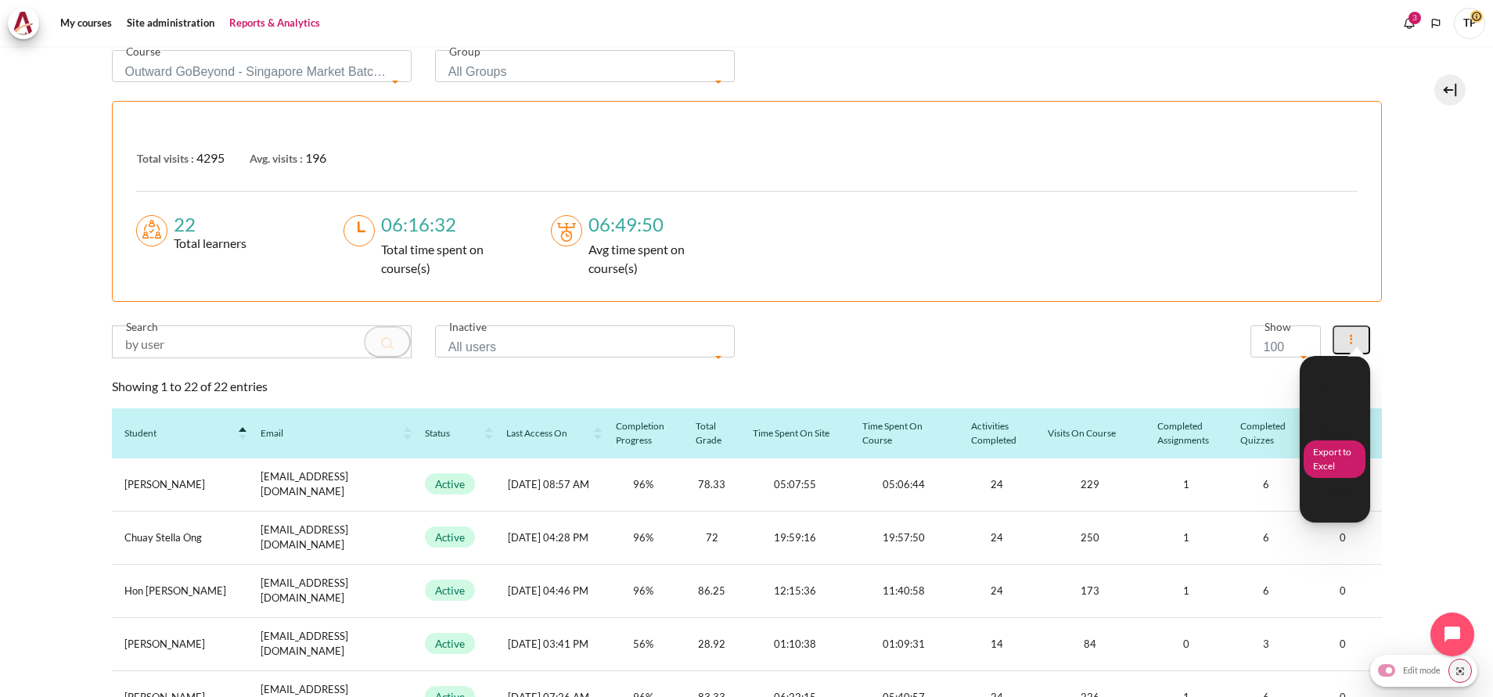
click at [1308, 465] on button "Export to Excel" at bounding box center [1335, 460] width 62 height 38
